Goal: Task Accomplishment & Management: Use online tool/utility

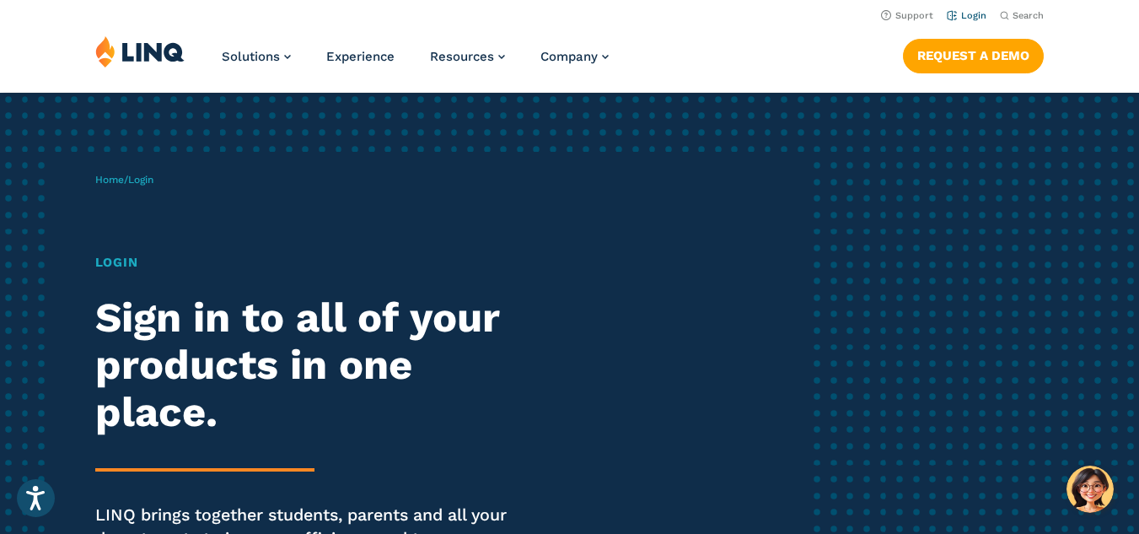
click at [960, 10] on link "Login" at bounding box center [967, 15] width 40 height 11
click at [116, 263] on h1 "Login" at bounding box center [314, 262] width 439 height 19
click at [110, 176] on link "Home" at bounding box center [109, 180] width 29 height 12
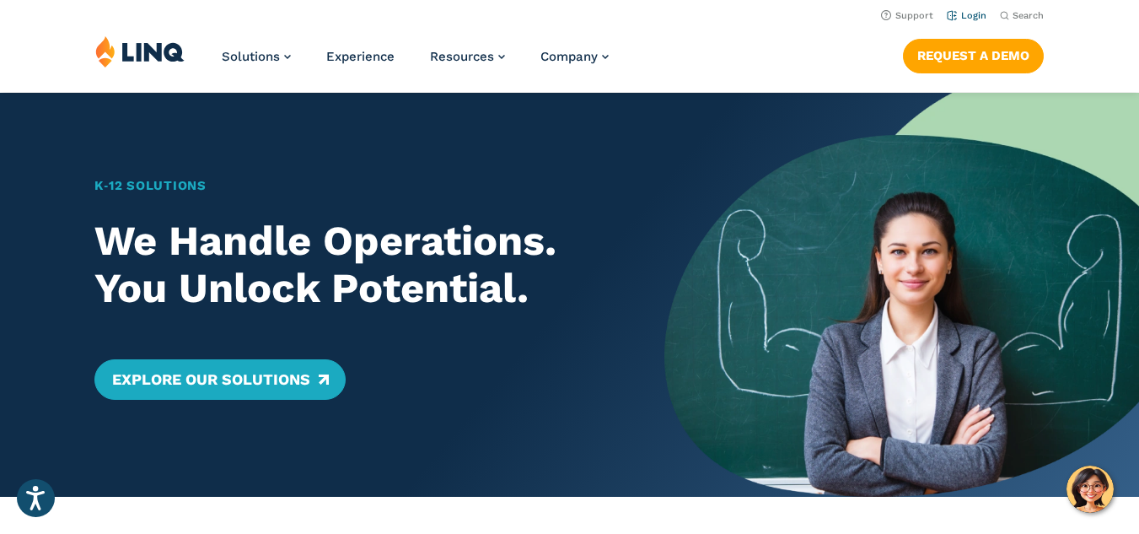
click at [974, 17] on link "Login" at bounding box center [967, 15] width 40 height 11
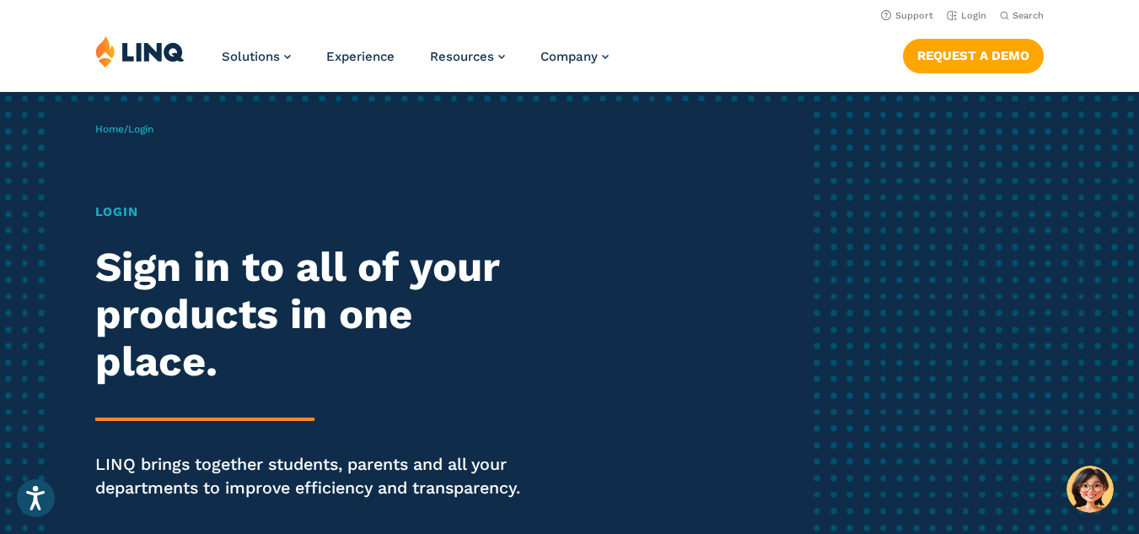
scroll to position [46, 0]
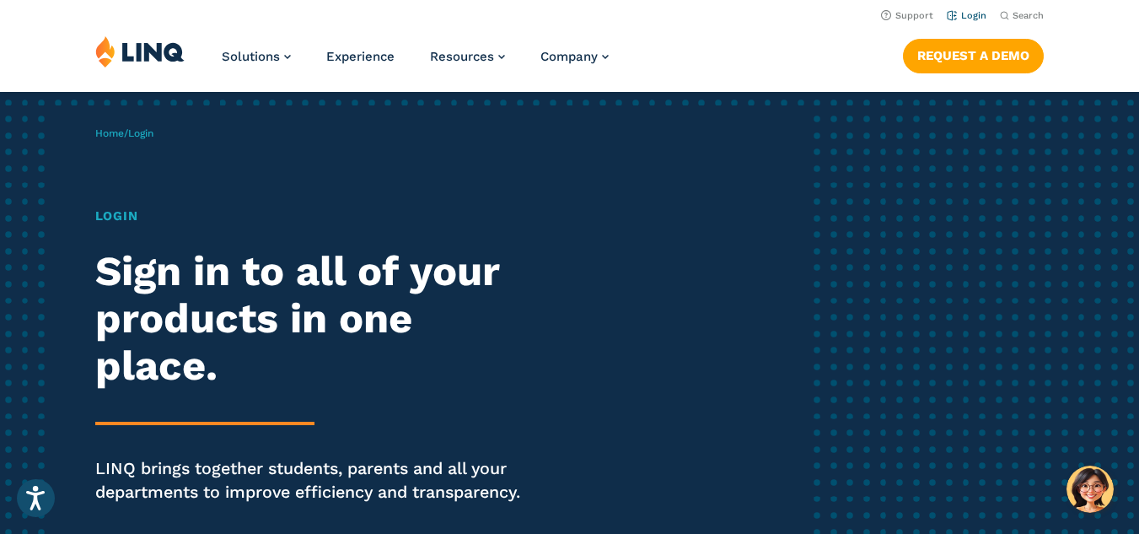
click at [965, 15] on link "Login" at bounding box center [967, 15] width 40 height 11
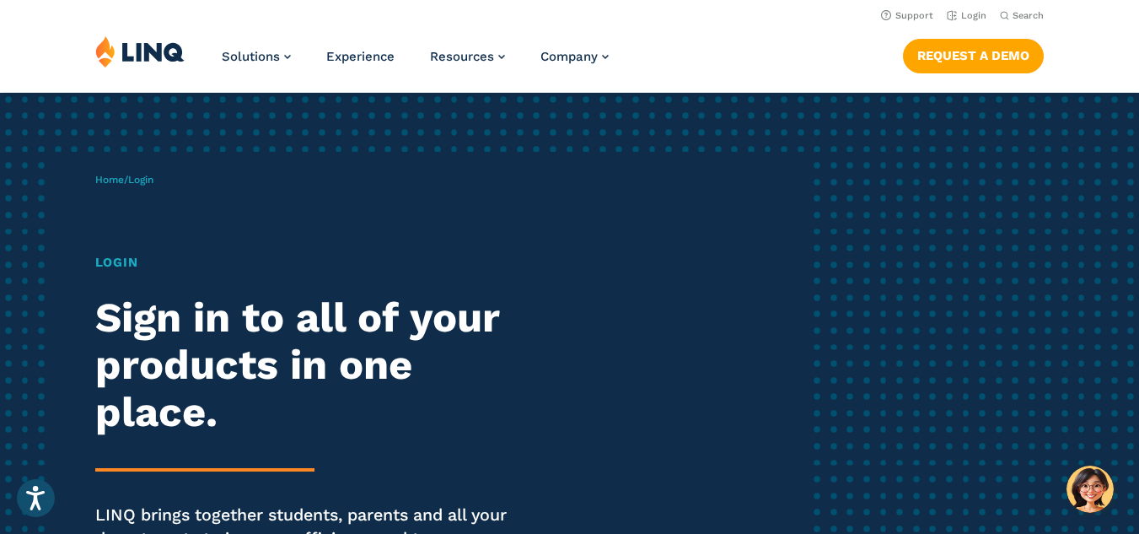
click at [148, 184] on span "Login" at bounding box center [140, 180] width 25 height 12
click at [1084, 499] on img "Hello, have a question? Let’s chat." at bounding box center [1090, 489] width 47 height 47
click at [984, 13] on link "Login" at bounding box center [967, 15] width 40 height 11
click at [759, 169] on div "Home / Login Login Sign in to all of your products in one place. LINQ brings to…" at bounding box center [451, 385] width 712 height 466
click at [147, 182] on span "Login" at bounding box center [140, 180] width 25 height 12
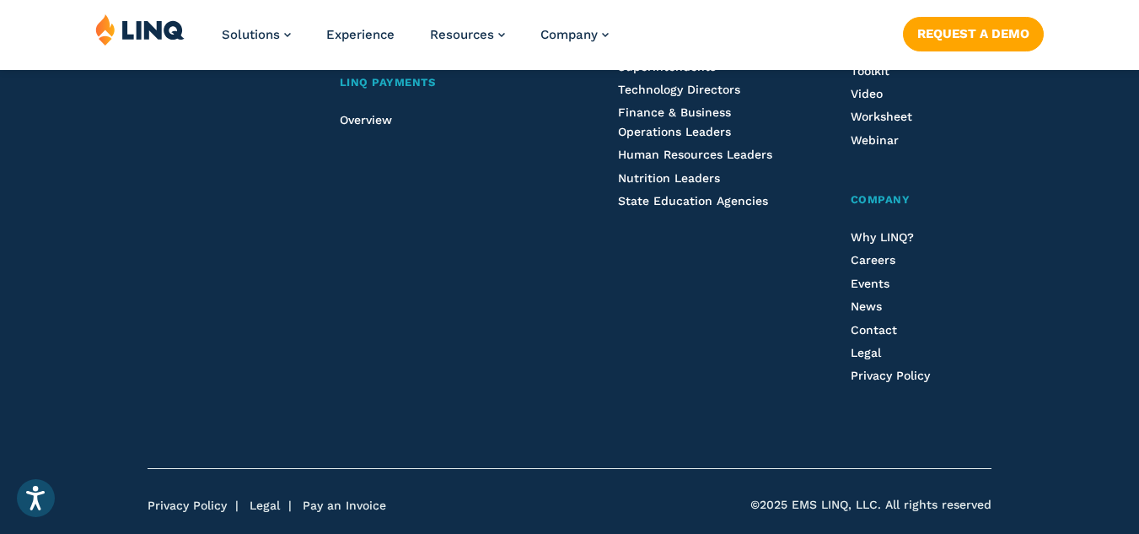
scroll to position [2144, 0]
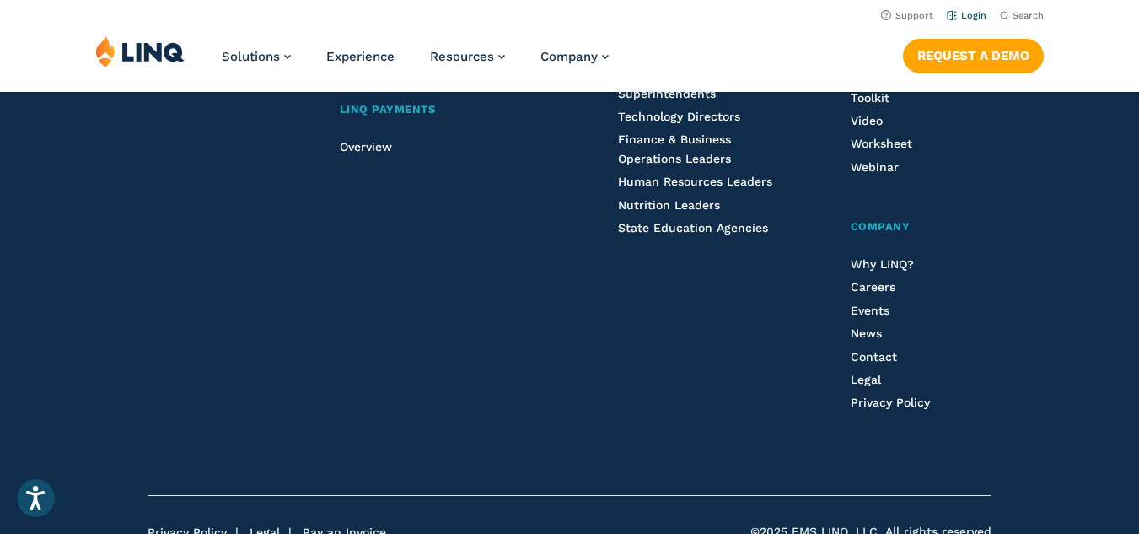
click at [973, 13] on link "Login" at bounding box center [967, 15] width 40 height 11
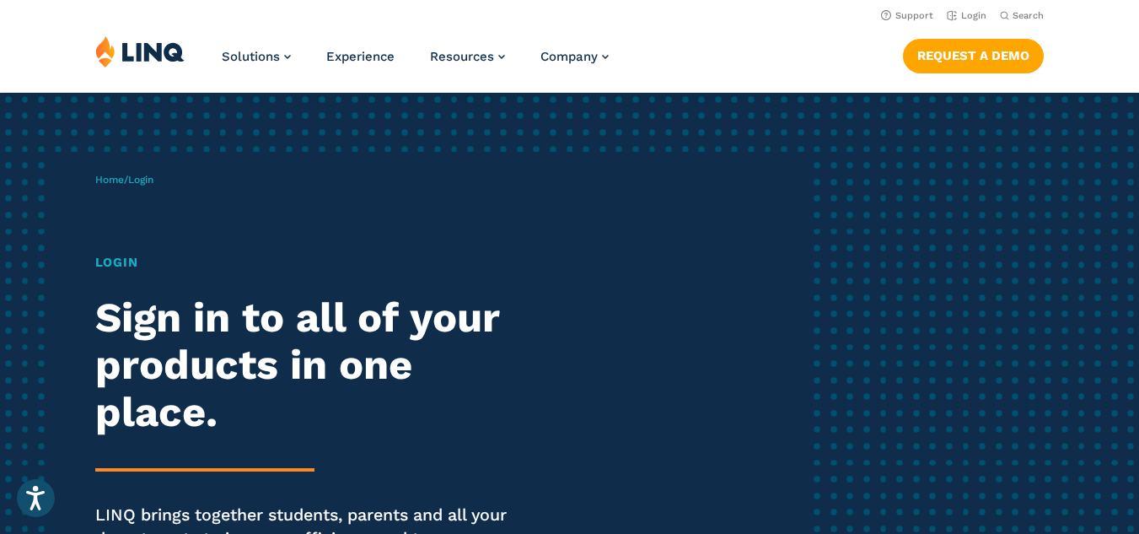
click at [394, 333] on h2 "Sign in to all of your products in one place." at bounding box center [314, 365] width 439 height 142
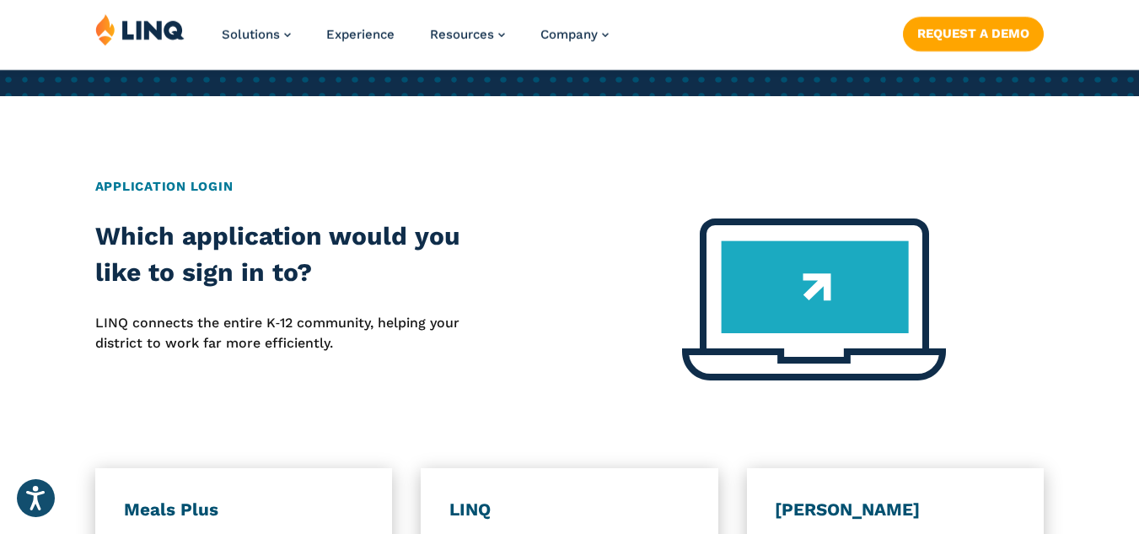
scroll to position [585, 0]
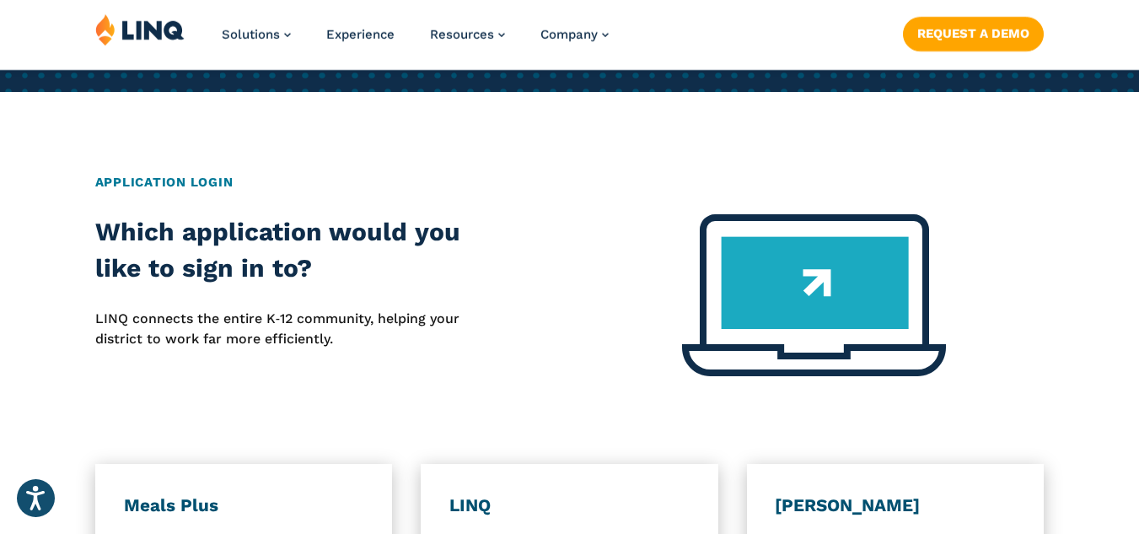
click at [800, 304] on img at bounding box center [814, 295] width 264 height 162
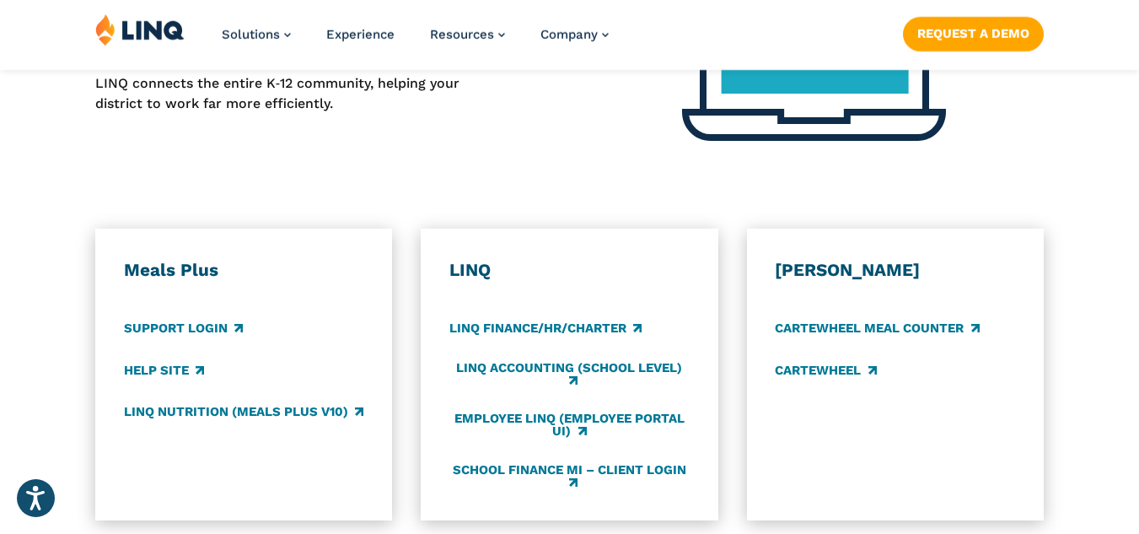
scroll to position [825, 0]
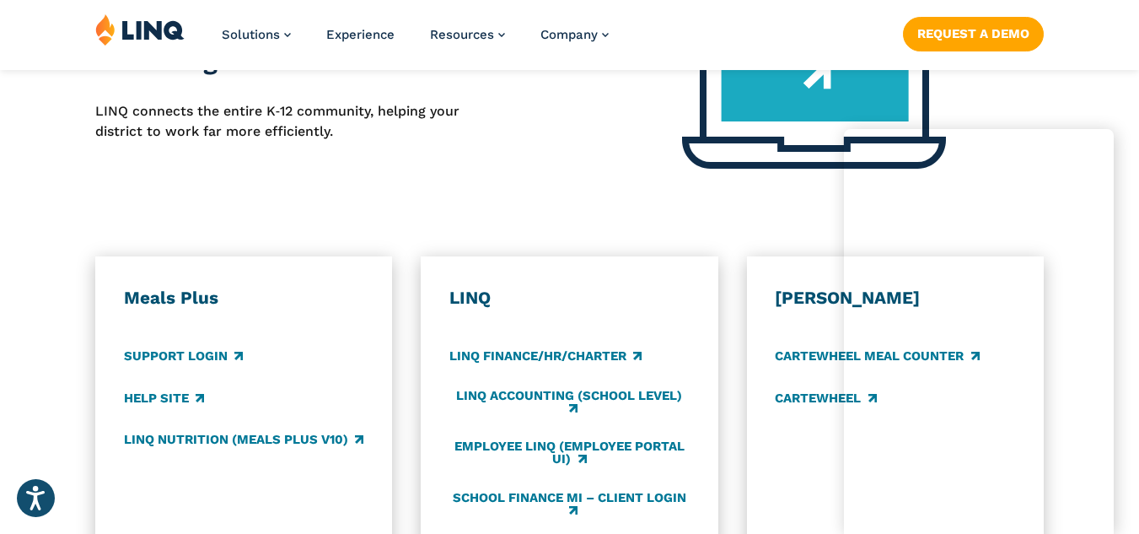
scroll to position [802, 0]
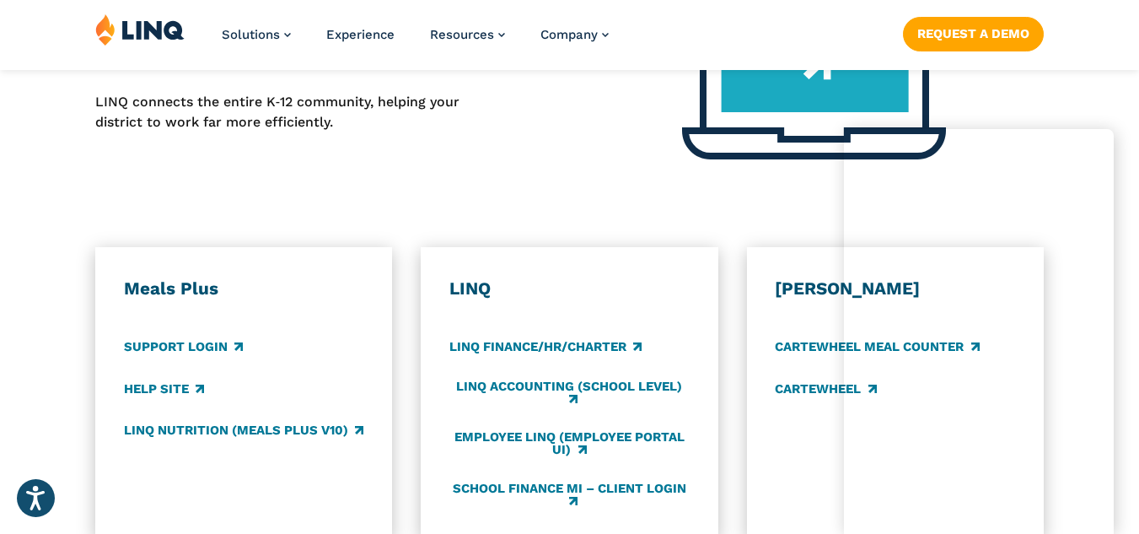
drag, startPoint x: 1144, startPoint y: 69, endPoint x: 1145, endPoint y: 218, distance: 149.3
drag, startPoint x: 1139, startPoint y: 191, endPoint x: 1146, endPoint y: 227, distance: 37.0
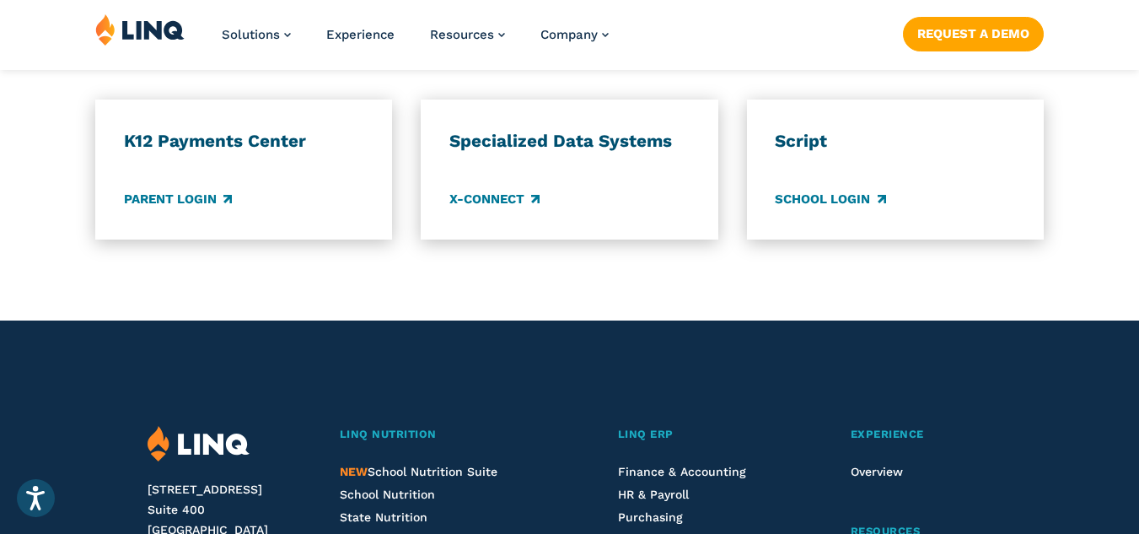
scroll to position [1563, 0]
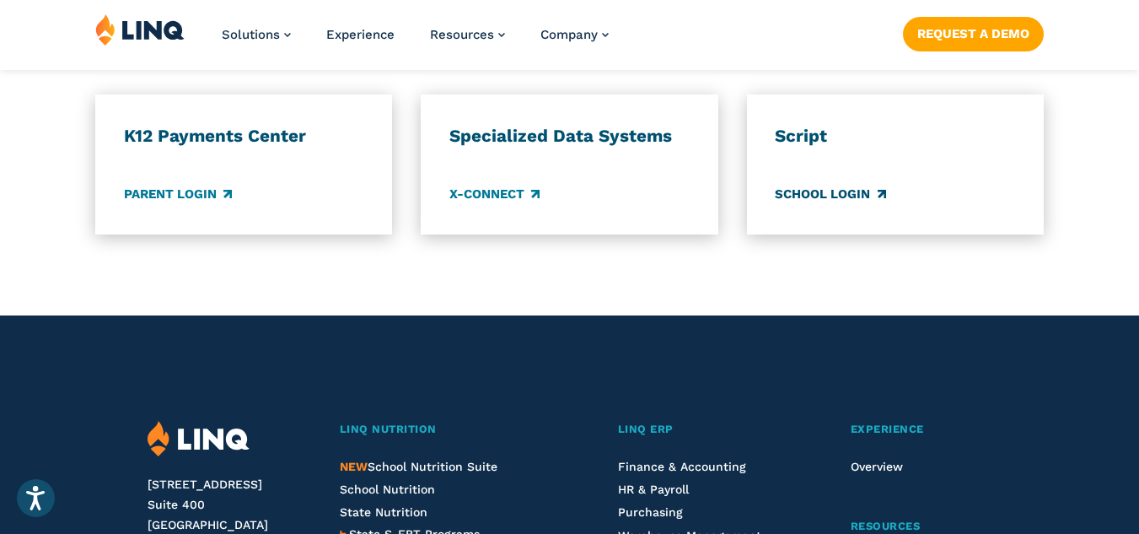
click at [863, 200] on link "School Login" at bounding box center [830, 195] width 110 height 19
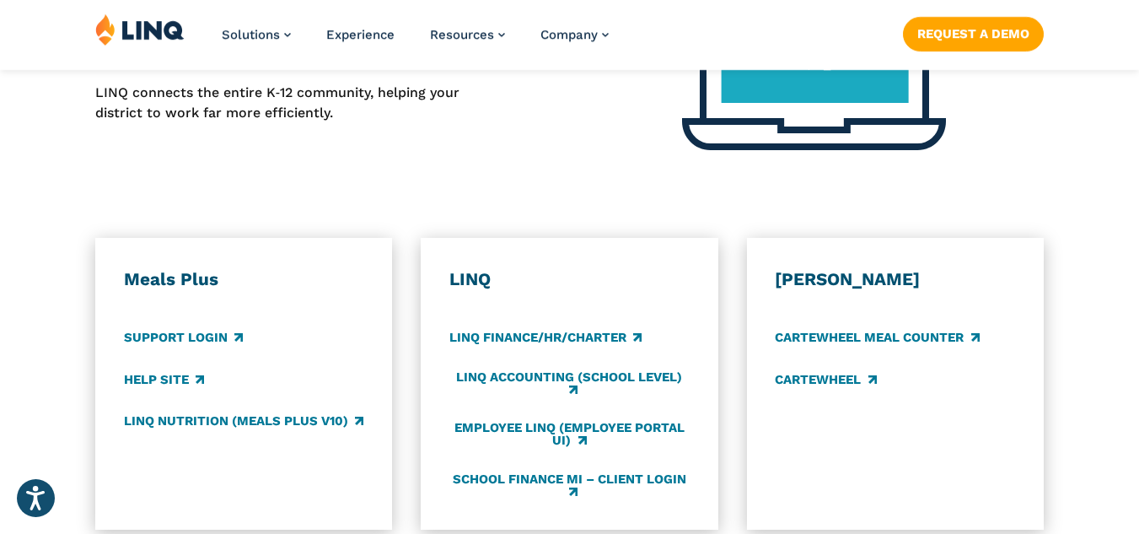
scroll to position [816, 0]
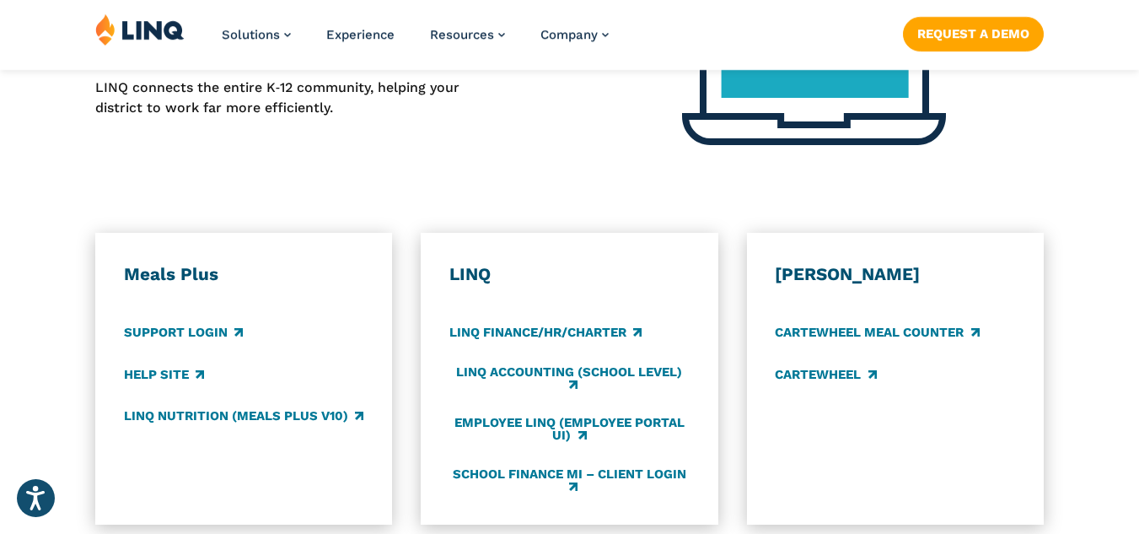
click at [543, 412] on div "LINQ LINQ Finance/HR/Charter LINQ Accounting (school level) Employee LINQ (Empl…" at bounding box center [569, 378] width 240 height 231
click at [462, 275] on h3 "LINQ" at bounding box center [569, 274] width 240 height 22
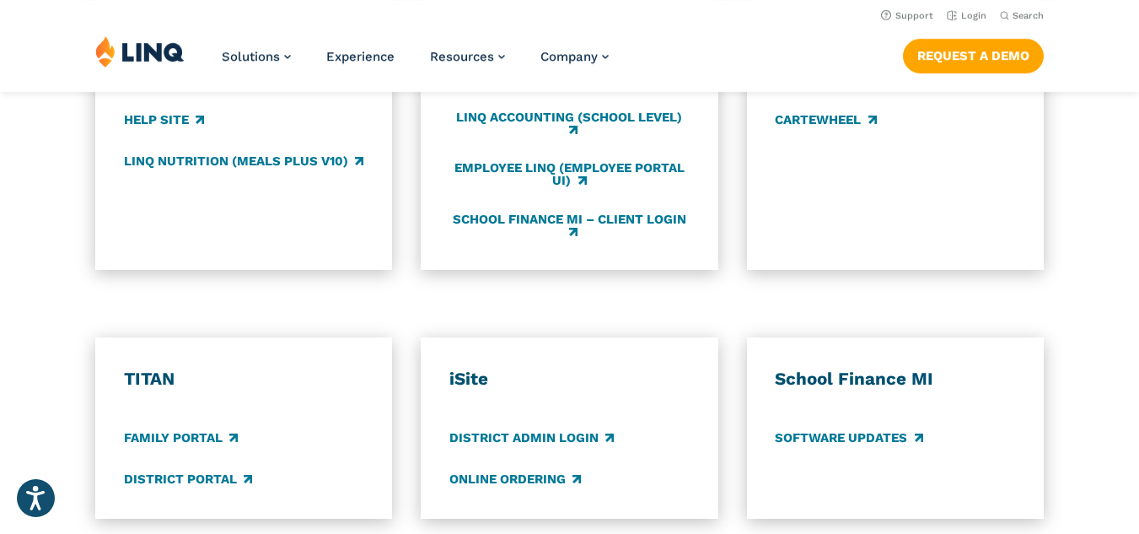
scroll to position [1058, 0]
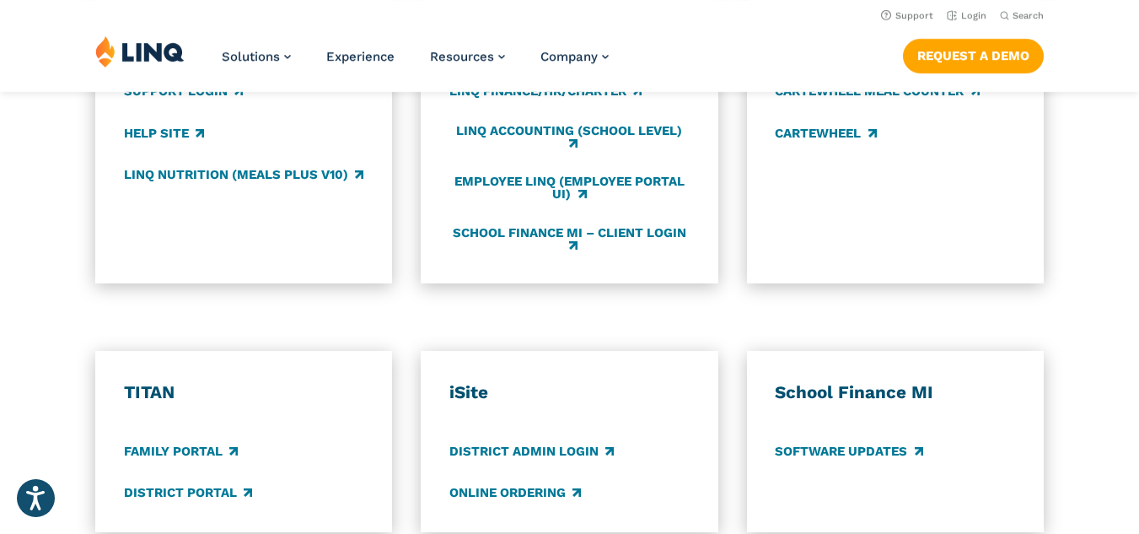
click at [617, 170] on div "LINQ LINQ Finance/HR/Charter LINQ Accounting (school level) Employee LINQ (Empl…" at bounding box center [569, 137] width 240 height 231
click at [977, 13] on link "Login" at bounding box center [967, 15] width 40 height 11
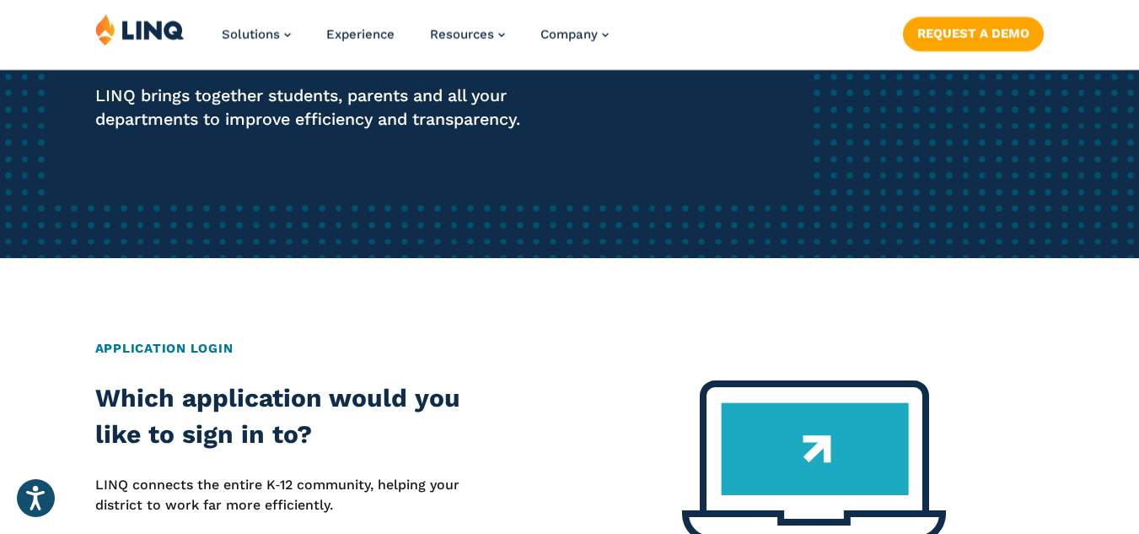
scroll to position [424, 0]
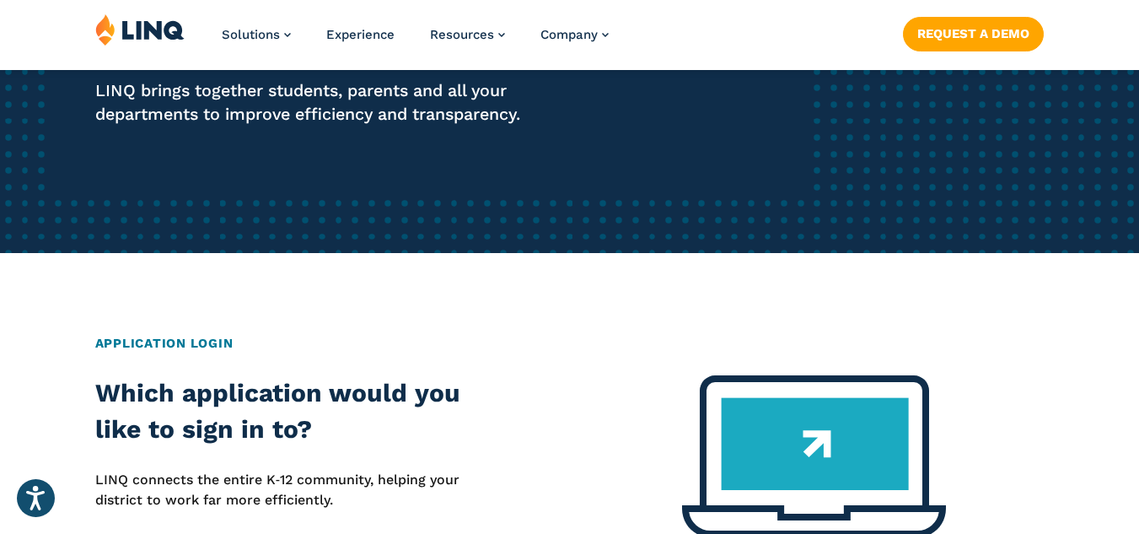
click at [188, 342] on h2 "Application Login" at bounding box center [570, 343] width 950 height 19
click at [822, 457] on img at bounding box center [814, 456] width 264 height 162
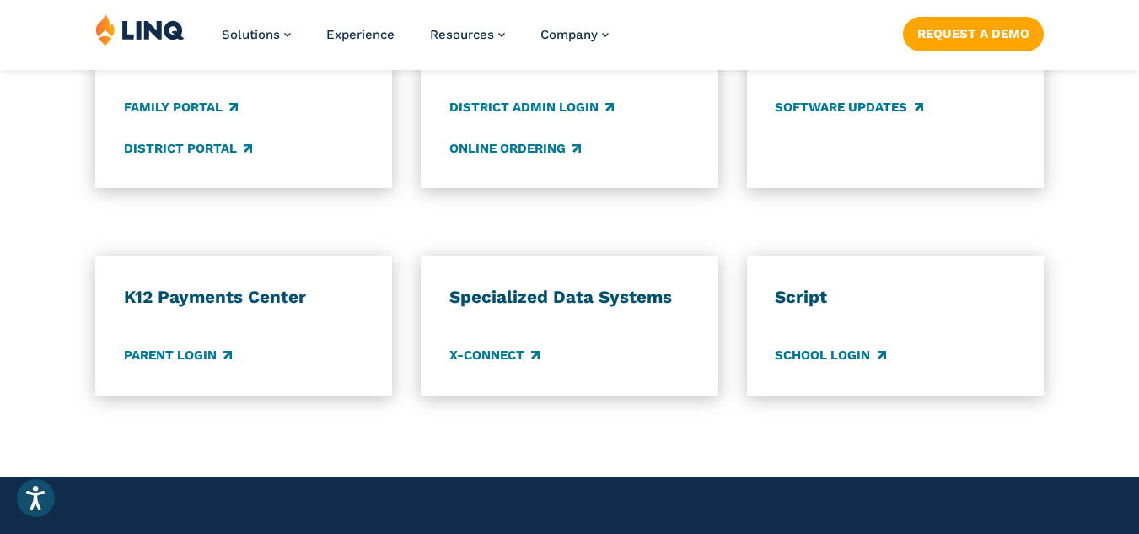
scroll to position [1415, 0]
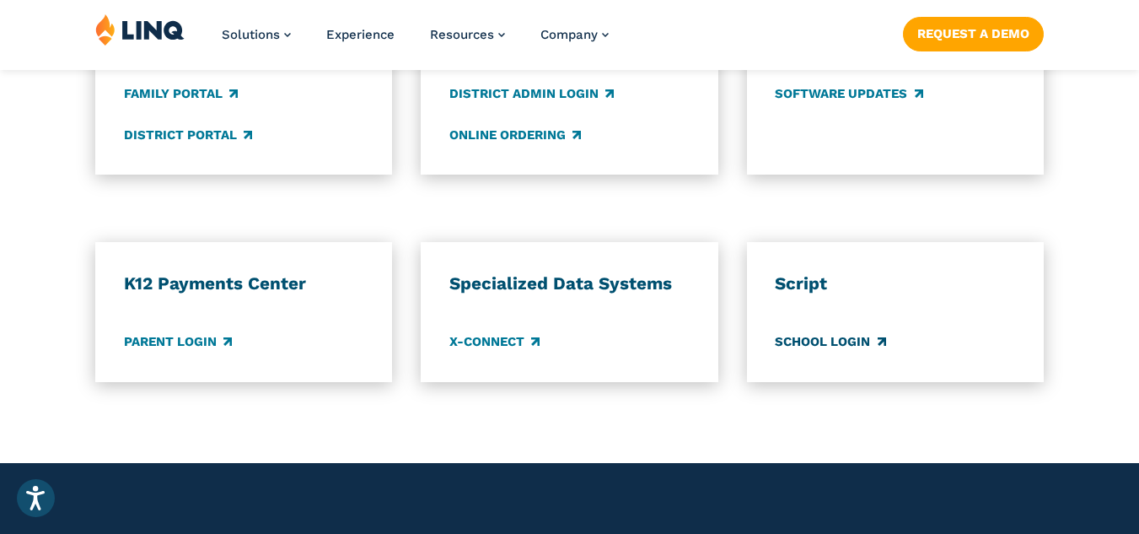
click at [866, 342] on link "School Login" at bounding box center [830, 342] width 110 height 19
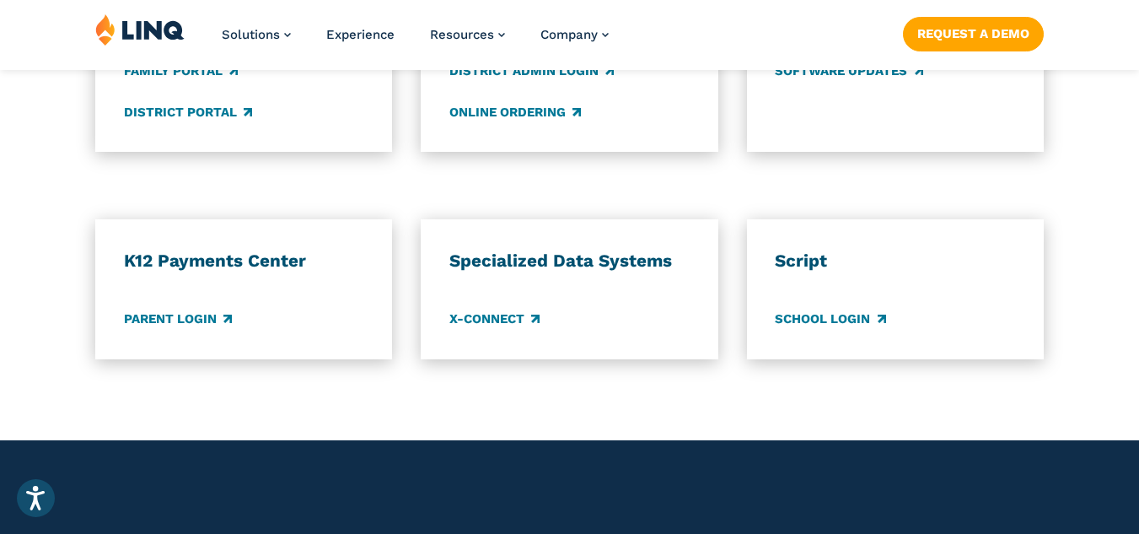
scroll to position [1498, 0]
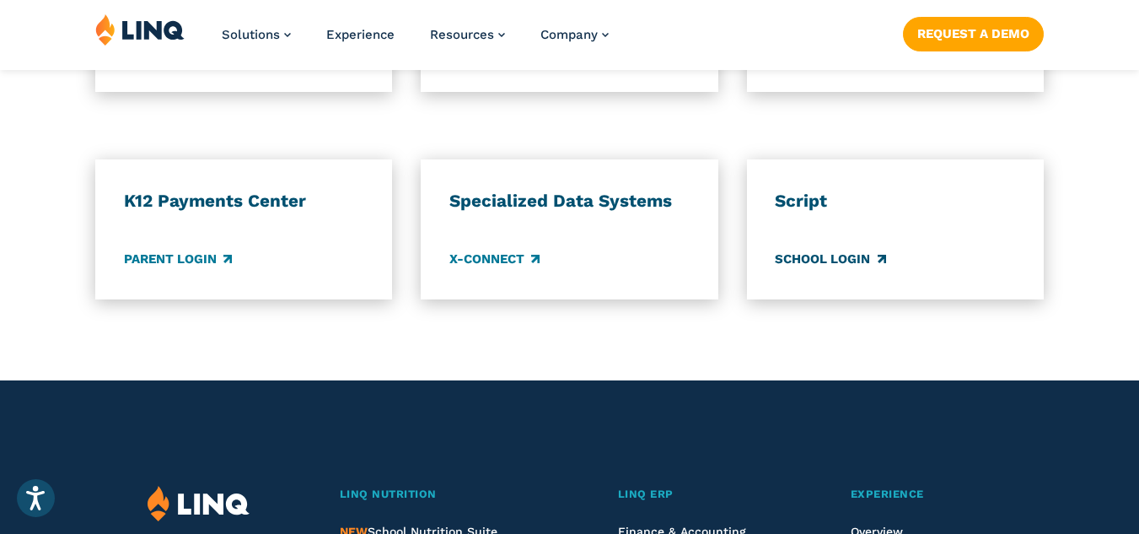
click at [860, 267] on link "School Login" at bounding box center [830, 259] width 110 height 19
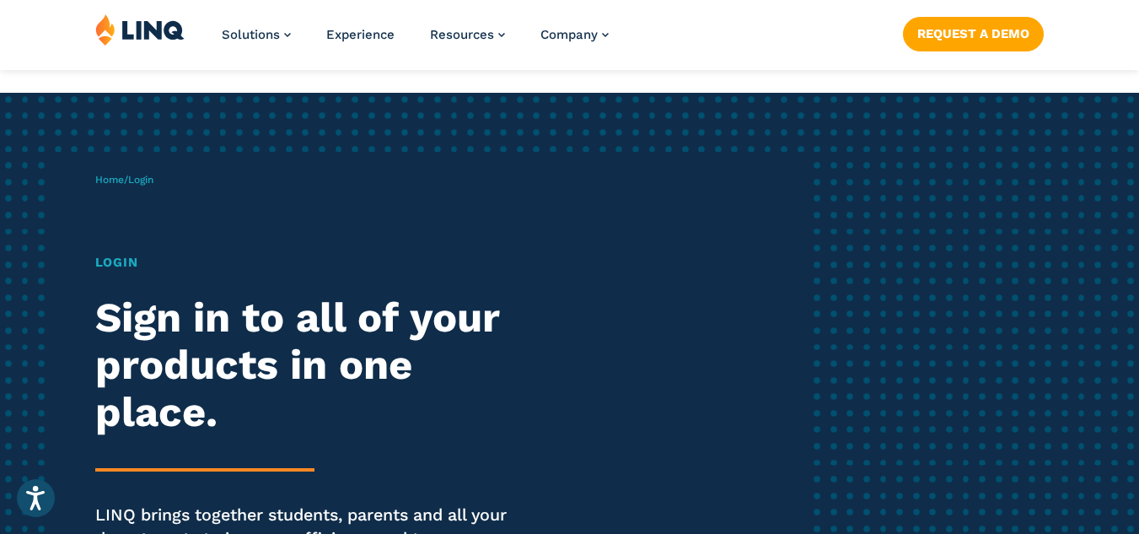
scroll to position [1498, 0]
